Goal: Information Seeking & Learning: Check status

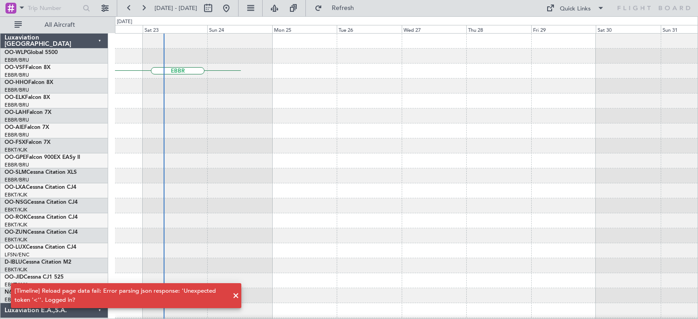
click at [449, 109] on div at bounding box center [406, 116] width 582 height 15
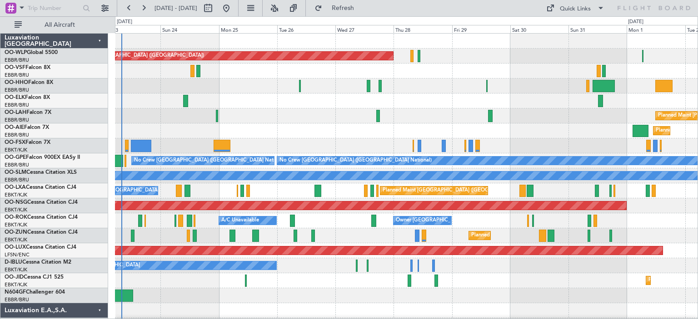
click at [160, 145] on div "Planned Maint [GEOGRAPHIC_DATA] ([GEOGRAPHIC_DATA]) Planned [GEOGRAPHIC_DATA][P…" at bounding box center [406, 296] width 582 height 525
click at [306, 107] on div at bounding box center [406, 101] width 582 height 15
click at [266, 112] on div "Planned Maint [PERSON_NAME]-[GEOGRAPHIC_DATA][PERSON_NAME] ([GEOGRAPHIC_DATA][P…" at bounding box center [406, 116] width 582 height 15
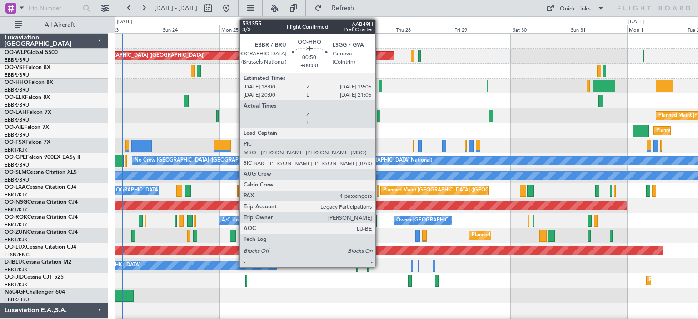
click at [379, 83] on div at bounding box center [380, 86] width 3 height 12
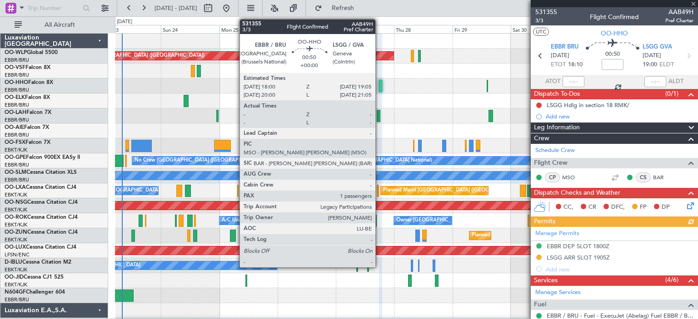
click at [379, 85] on div at bounding box center [380, 86] width 3 height 12
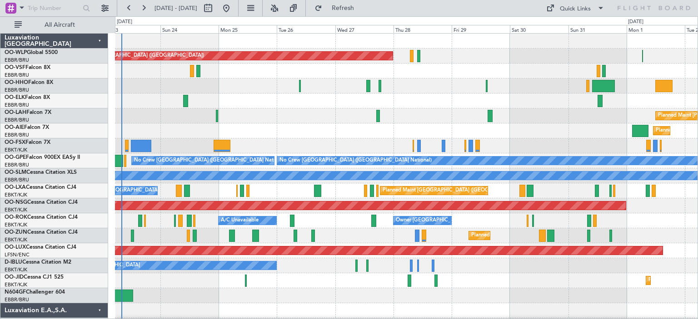
click at [222, 134] on div "Planned Maint Berlin (Brandenburg) Planned Maint Alton-st Louis (St Louis Regl)…" at bounding box center [406, 296] width 582 height 525
click at [320, 86] on div at bounding box center [406, 86] width 582 height 15
click at [318, 87] on div at bounding box center [406, 86] width 582 height 15
